Goal: Transaction & Acquisition: Purchase product/service

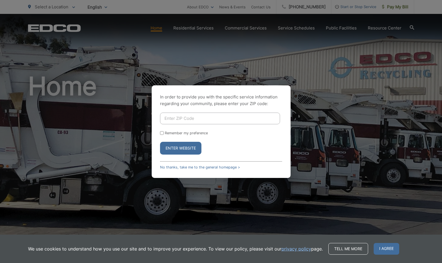
click at [172, 117] on input "Enter ZIP Code" at bounding box center [220, 119] width 120 height 12
type input "92069"
click at [169, 149] on button "Enter Website" at bounding box center [180, 148] width 41 height 13
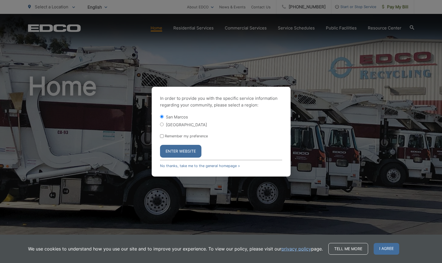
click at [182, 151] on button "Enter Website" at bounding box center [180, 151] width 41 height 13
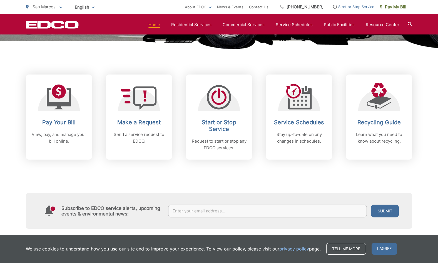
scroll to position [194, 0]
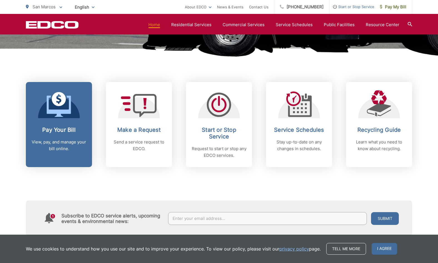
click at [54, 130] on h2 "Pay Your Bill" at bounding box center [58, 129] width 55 height 7
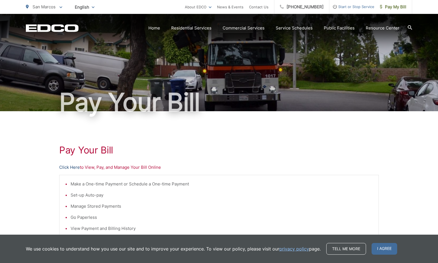
click at [63, 167] on link "Click Here" at bounding box center [69, 167] width 21 height 7
